Goal: Transaction & Acquisition: Subscribe to service/newsletter

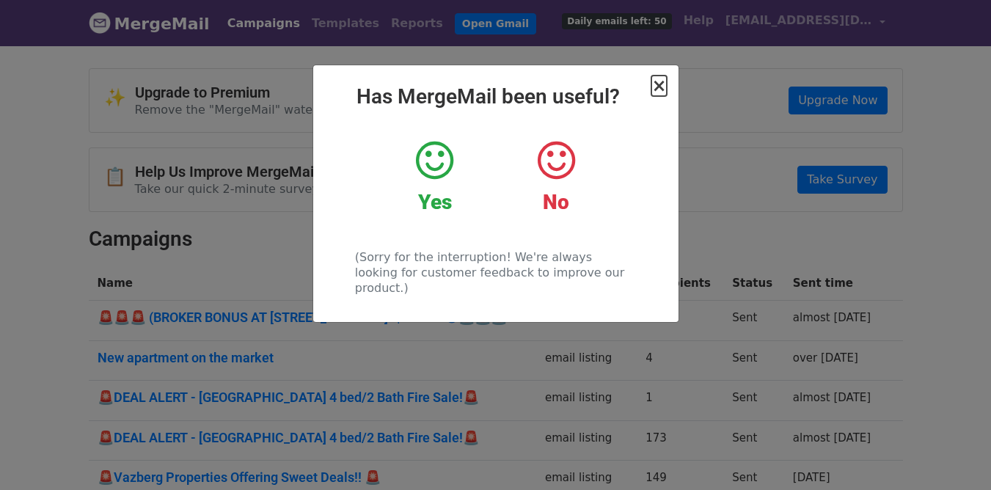
click at [662, 91] on span "×" at bounding box center [658, 86] width 15 height 21
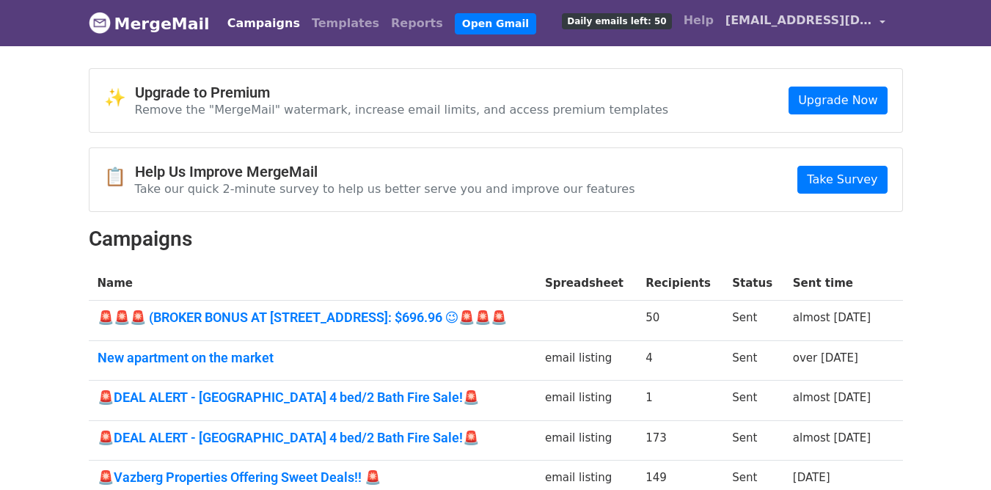
click at [766, 24] on span "[EMAIL_ADDRESS][DOMAIN_NAME]" at bounding box center [798, 21] width 147 height 18
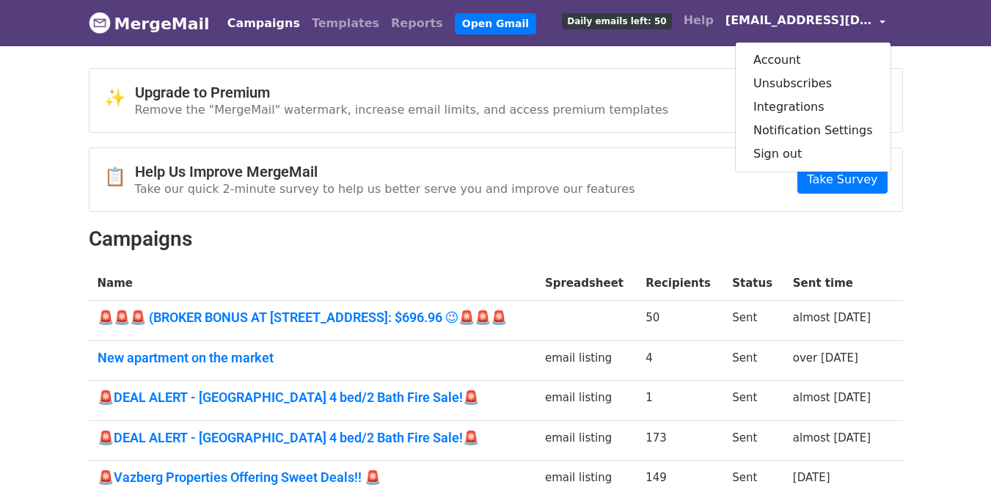
click at [938, 304] on body "MergeMail Campaigns Templates Reports Open Gmail Daily emails left: 50 Help vaz…" at bounding box center [495, 305] width 991 height 611
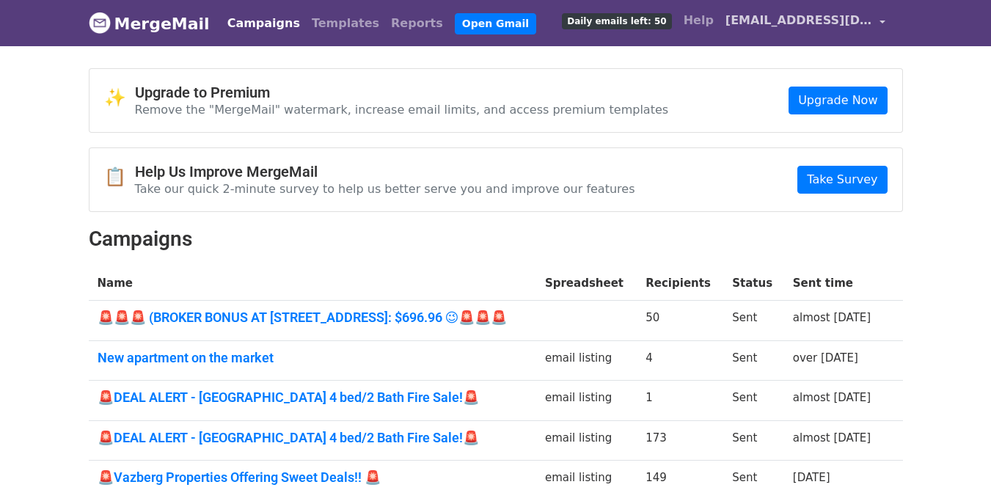
click at [787, 28] on span "[EMAIL_ADDRESS][DOMAIN_NAME]" at bounding box center [798, 21] width 147 height 18
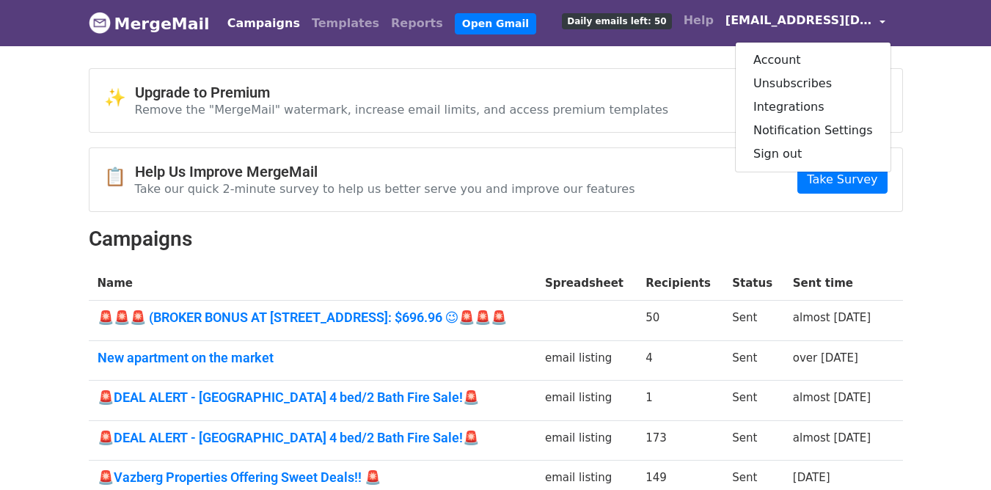
click at [827, 232] on h2 "Campaigns" at bounding box center [496, 239] width 814 height 25
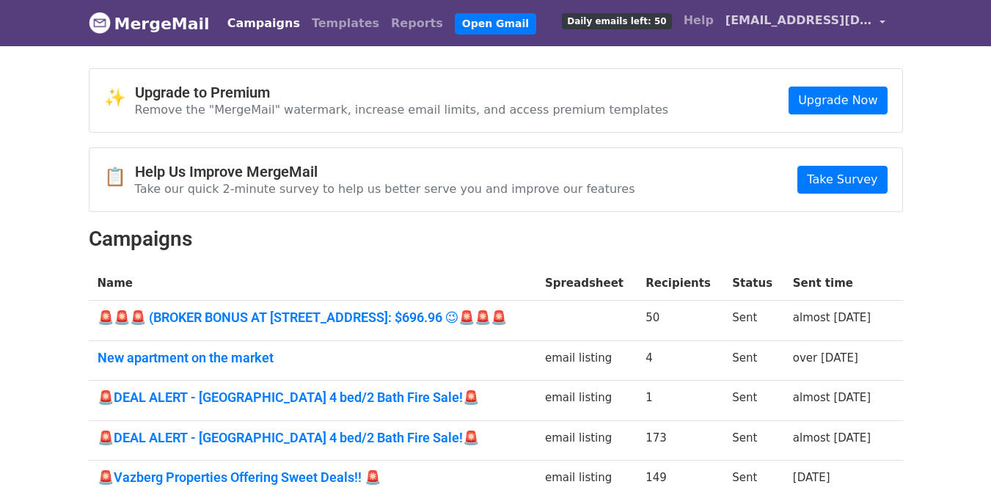
click at [741, 18] on link "[EMAIL_ADDRESS][DOMAIN_NAME]" at bounding box center [805, 23] width 172 height 34
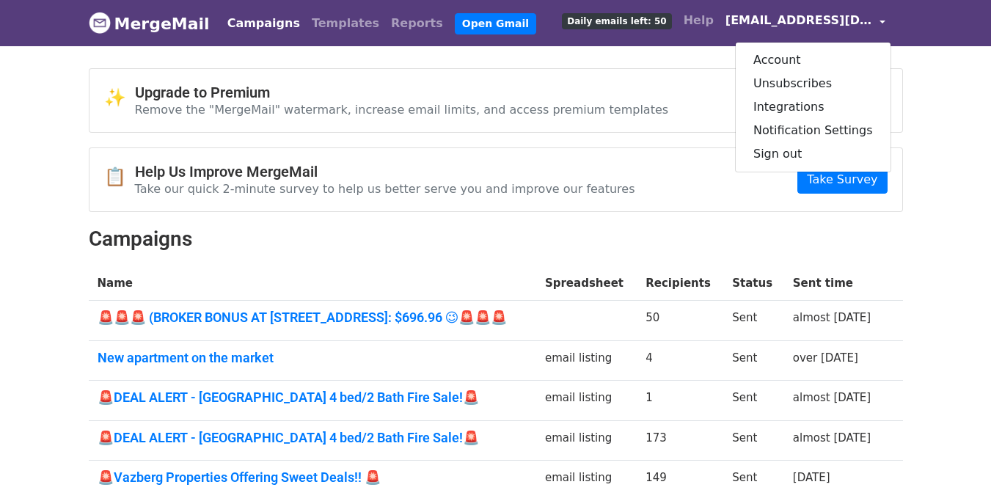
click at [955, 269] on body "MergeMail Campaigns Templates Reports Open Gmail Daily emails left: 50 Help vaz…" at bounding box center [495, 305] width 991 height 611
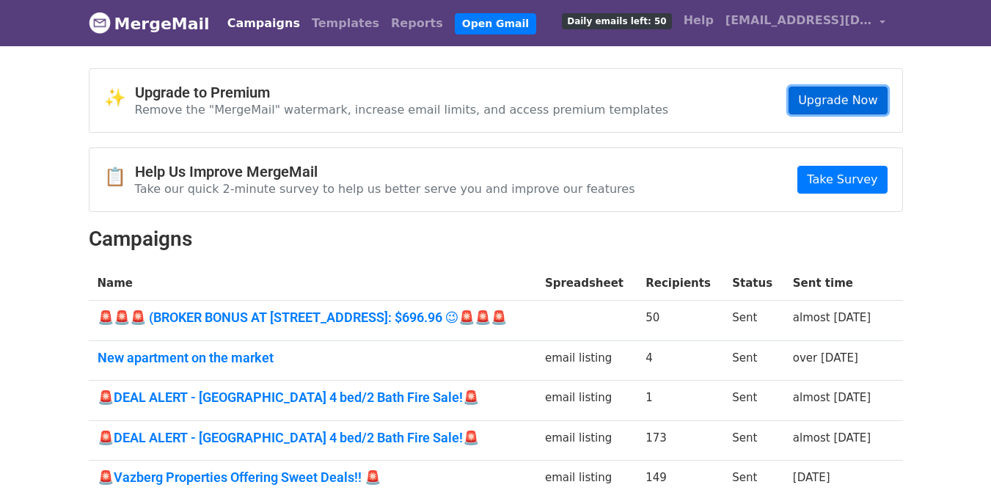
click at [848, 95] on link "Upgrade Now" at bounding box center [837, 101] width 98 height 28
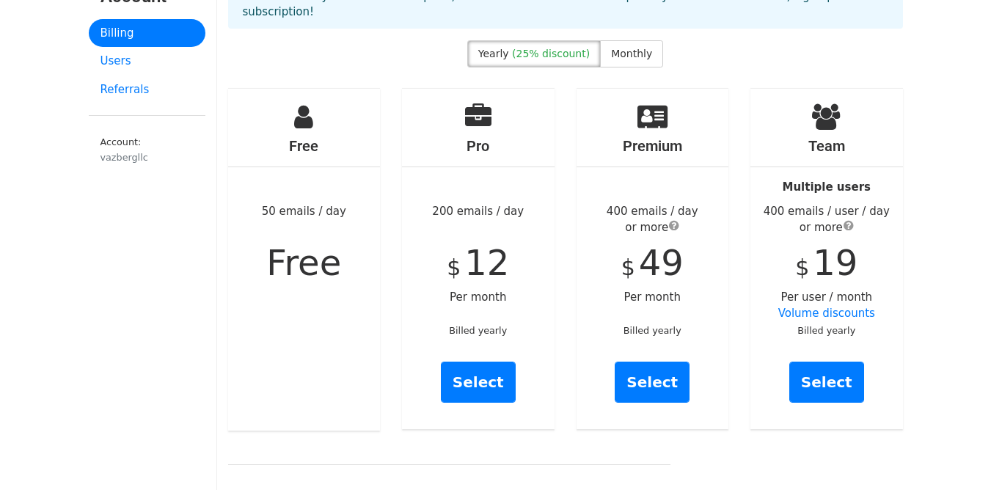
scroll to position [84, 0]
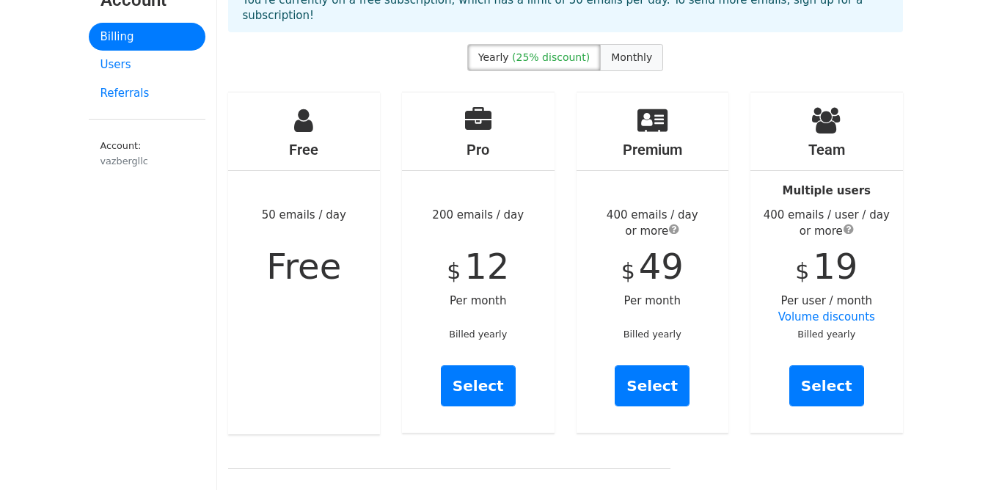
click at [633, 51] on span "Monthly" at bounding box center [631, 57] width 41 height 12
click at [567, 50] on label "Yearly (25% discount)" at bounding box center [533, 57] width 133 height 27
click at [615, 51] on span "Monthly" at bounding box center [631, 57] width 41 height 12
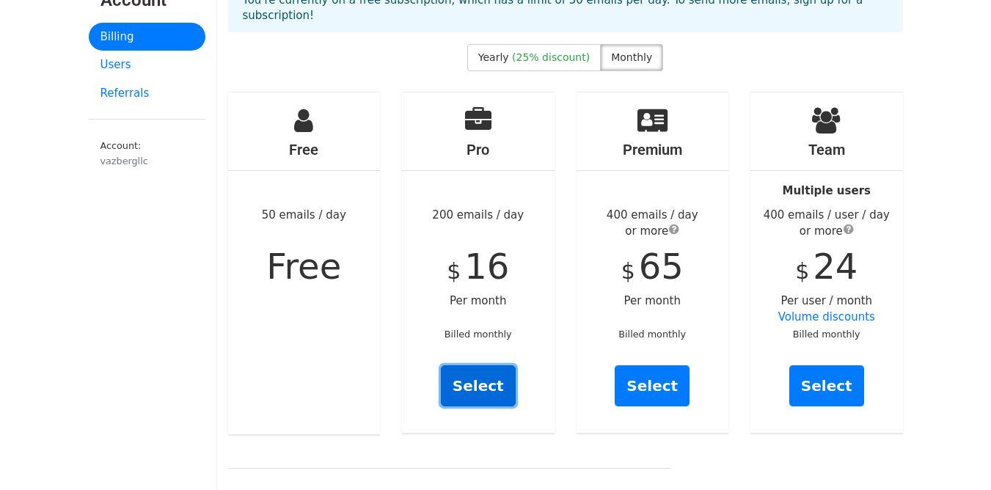
click at [476, 381] on link "Select" at bounding box center [478, 385] width 75 height 41
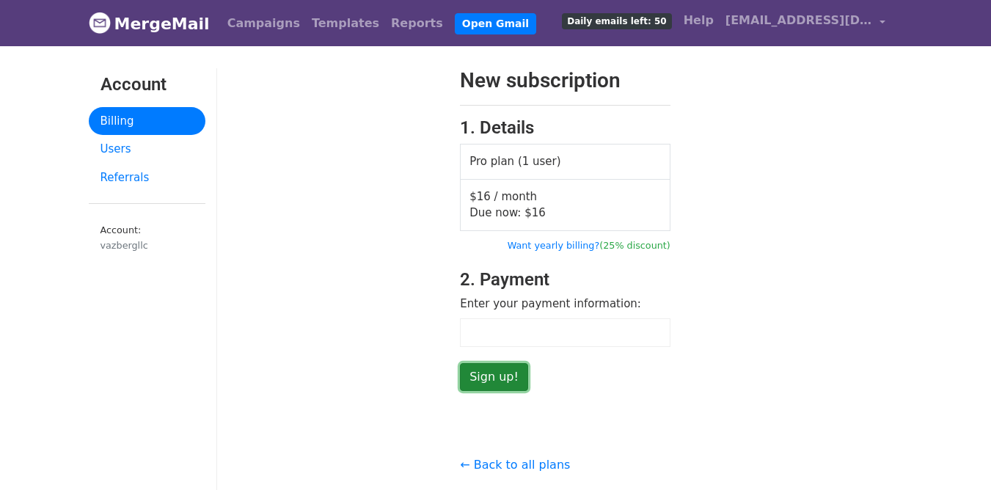
click at [496, 371] on input "Sign up!" at bounding box center [494, 377] width 68 height 28
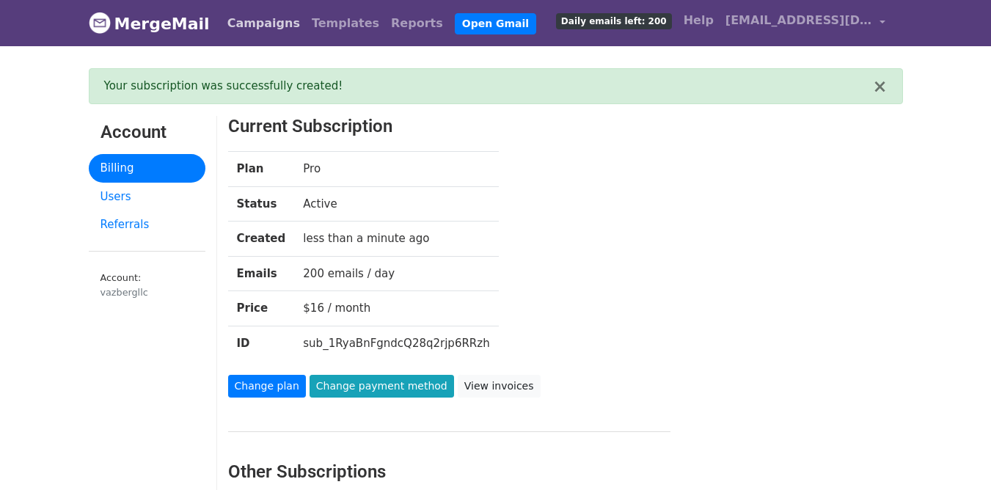
click at [238, 17] on link "Campaigns" at bounding box center [263, 23] width 84 height 29
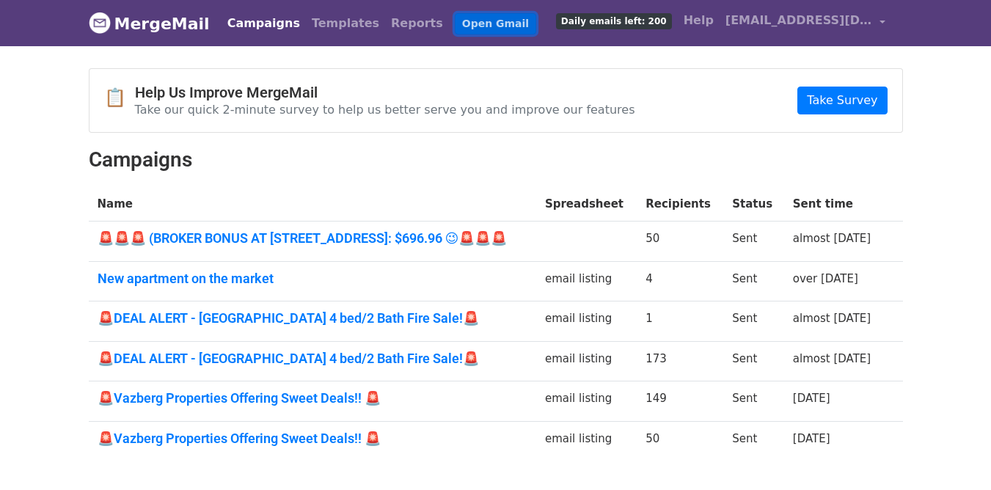
click at [455, 25] on link "Open Gmail" at bounding box center [495, 23] width 81 height 21
click at [809, 29] on link "[EMAIL_ADDRESS][DOMAIN_NAME]" at bounding box center [805, 23] width 172 height 34
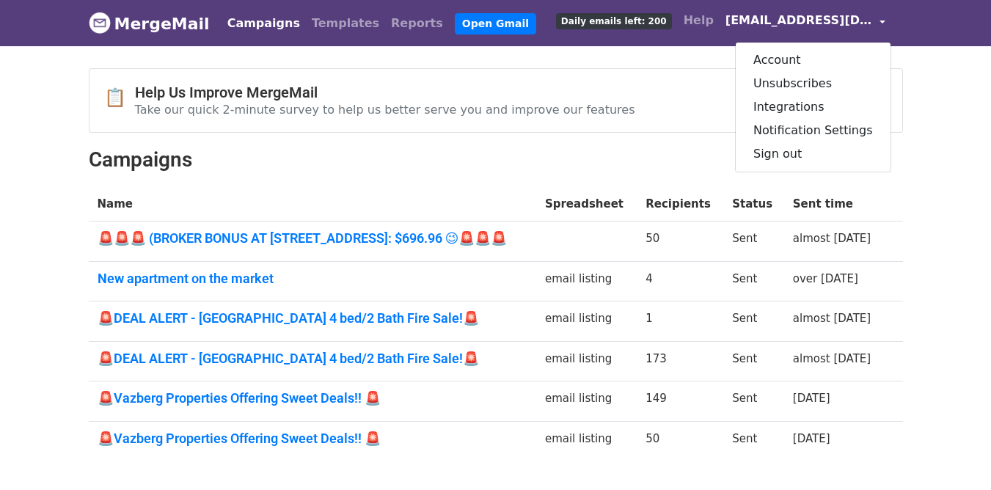
click at [256, 22] on link "Campaigns" at bounding box center [263, 23] width 84 height 29
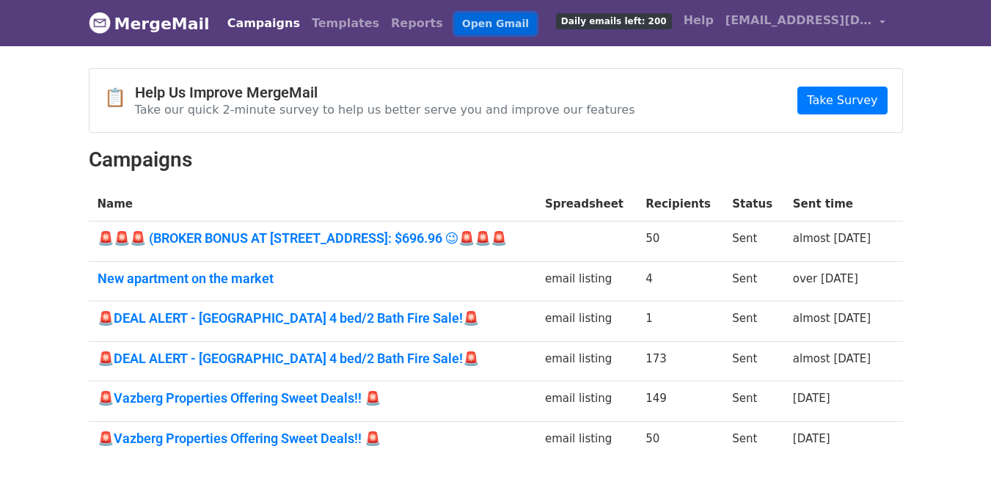
click at [455, 23] on link "Open Gmail" at bounding box center [495, 23] width 81 height 21
click at [465, 17] on link "Open Gmail" at bounding box center [495, 23] width 81 height 21
click at [238, 20] on link "Campaigns" at bounding box center [263, 23] width 84 height 29
click at [103, 22] on img at bounding box center [100, 23] width 22 height 22
click at [776, 24] on span "[EMAIL_ADDRESS][DOMAIN_NAME]" at bounding box center [798, 21] width 147 height 18
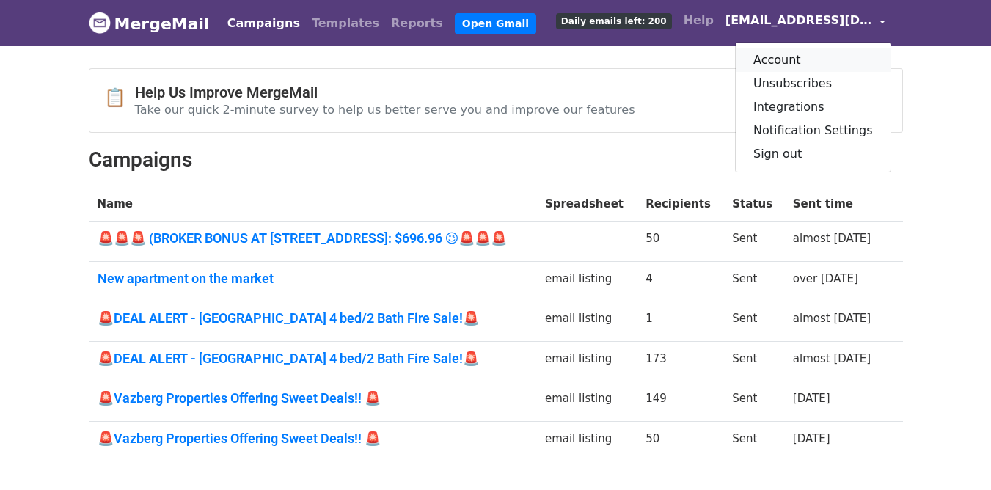
click at [798, 63] on link "Account" at bounding box center [812, 59] width 155 height 23
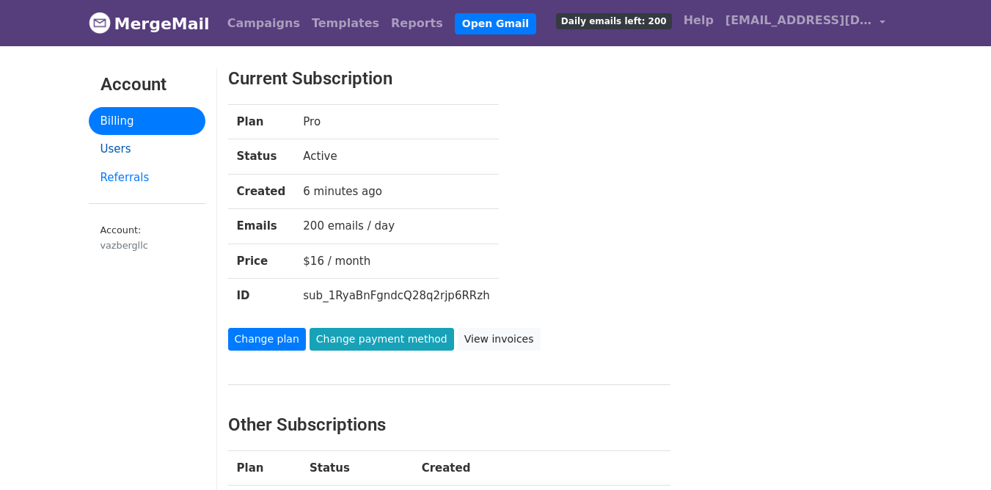
click at [138, 151] on link "Users" at bounding box center [147, 149] width 117 height 29
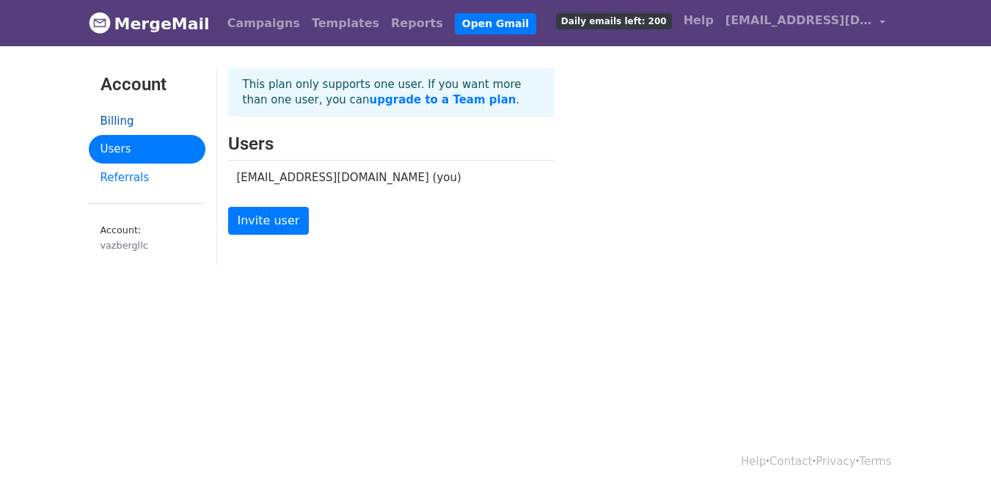
click at [149, 117] on link "Billing" at bounding box center [147, 121] width 117 height 29
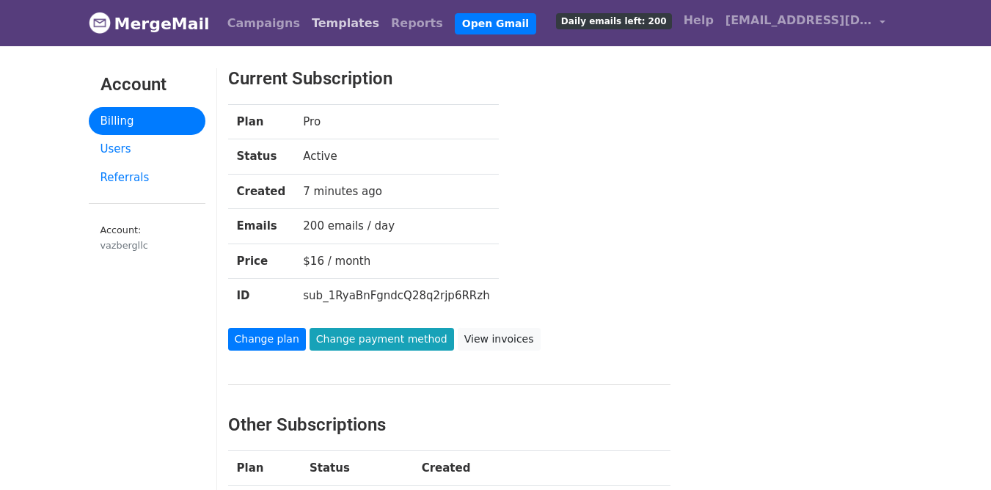
click at [326, 29] on link "Templates" at bounding box center [345, 23] width 79 height 29
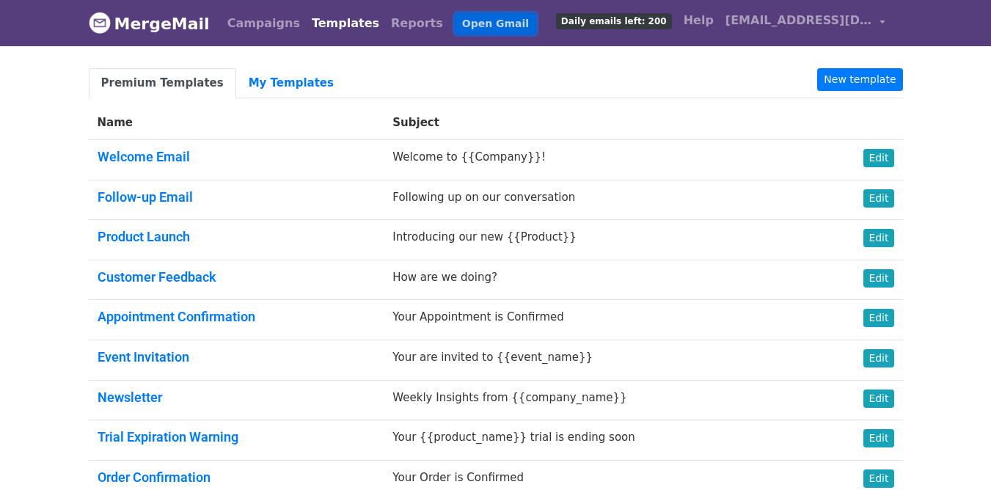
click at [455, 29] on link "Open Gmail" at bounding box center [495, 23] width 81 height 21
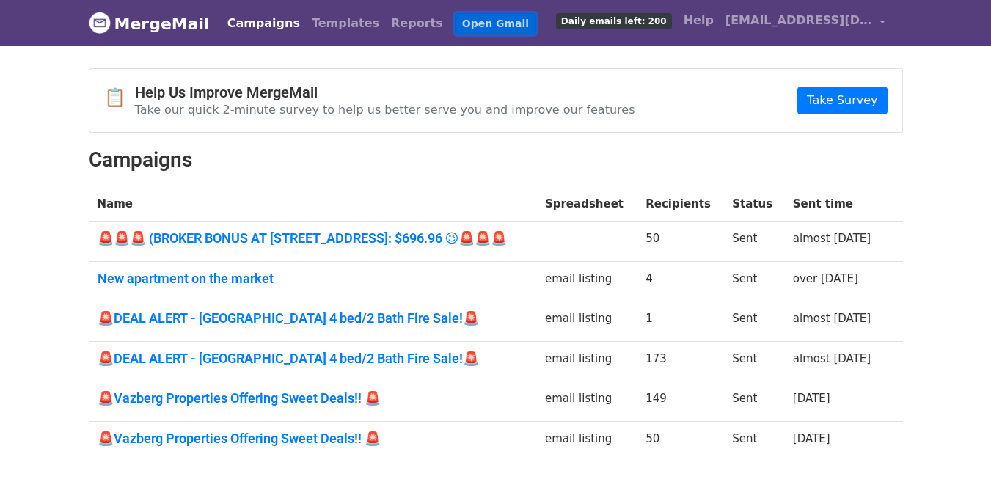
click at [455, 29] on link "Open Gmail" at bounding box center [495, 23] width 81 height 21
click at [464, 28] on link "Open Gmail" at bounding box center [495, 23] width 81 height 21
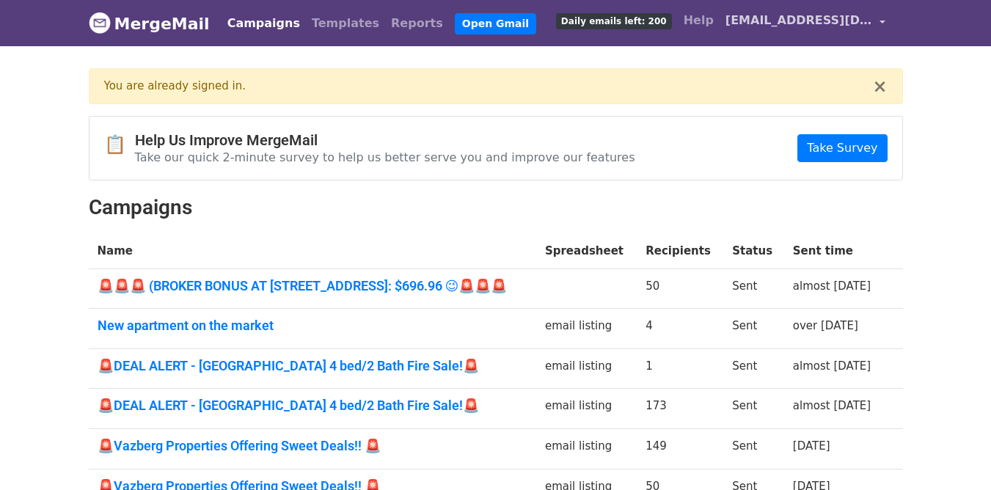
click at [766, 15] on span "[EMAIL_ADDRESS][DOMAIN_NAME]" at bounding box center [798, 21] width 147 height 18
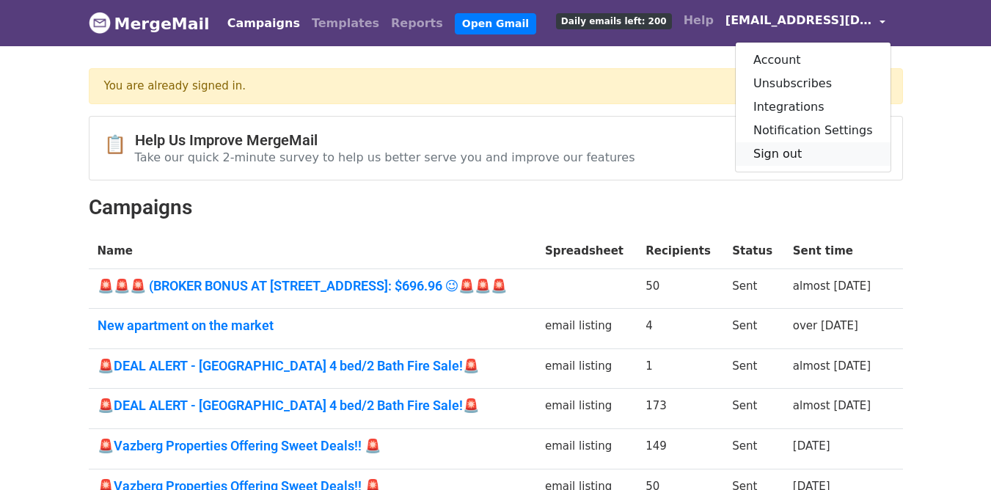
click at [793, 151] on link "Sign out" at bounding box center [812, 153] width 155 height 23
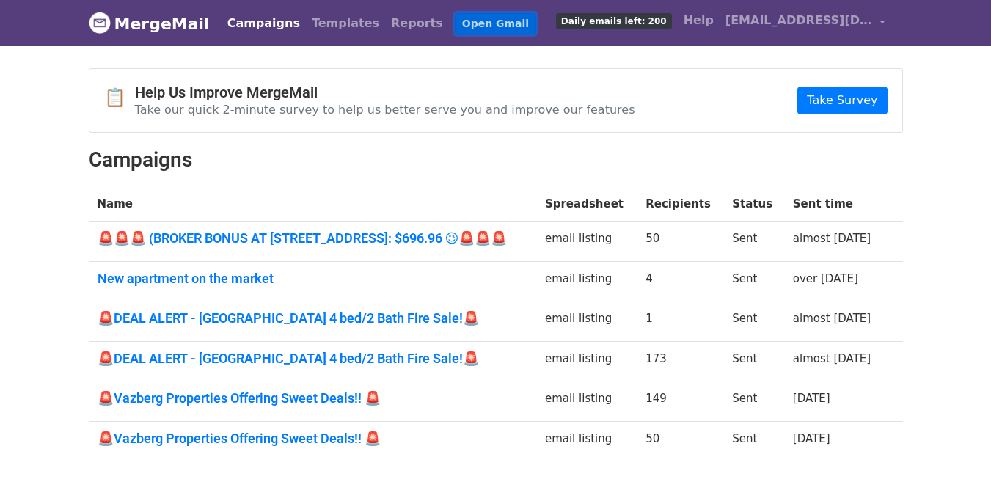
click at [464, 25] on link "Open Gmail" at bounding box center [495, 23] width 81 height 21
click at [478, 19] on link "Open Gmail" at bounding box center [495, 23] width 81 height 21
